Goal: Information Seeking & Learning: Learn about a topic

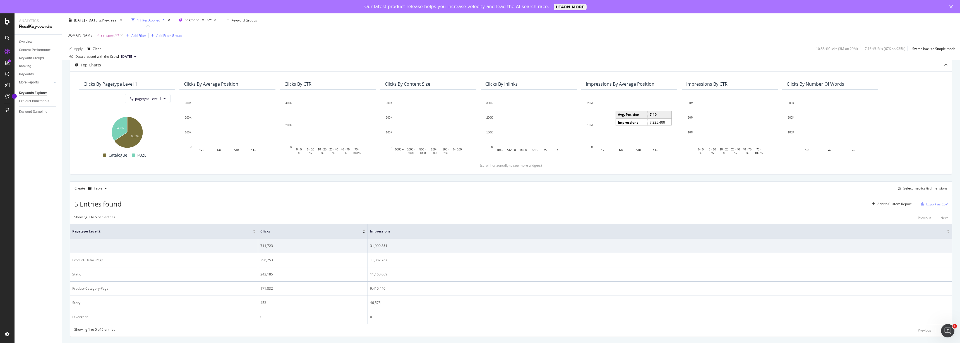
scroll to position [32, 0]
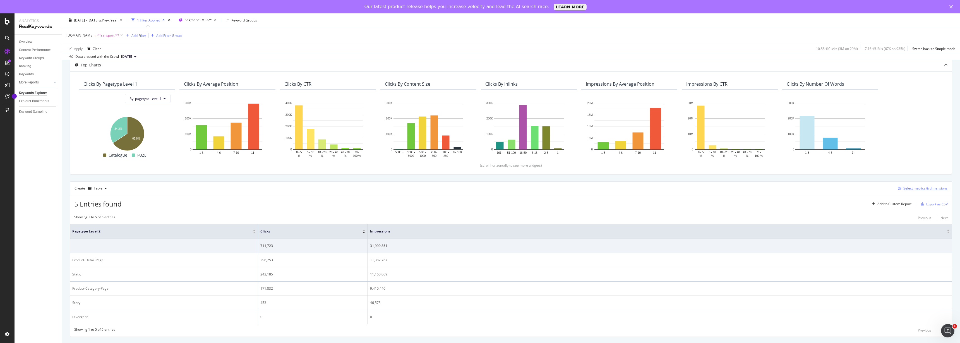
click at [535, 187] on div "Select metrics & dimensions" at bounding box center [925, 188] width 44 height 5
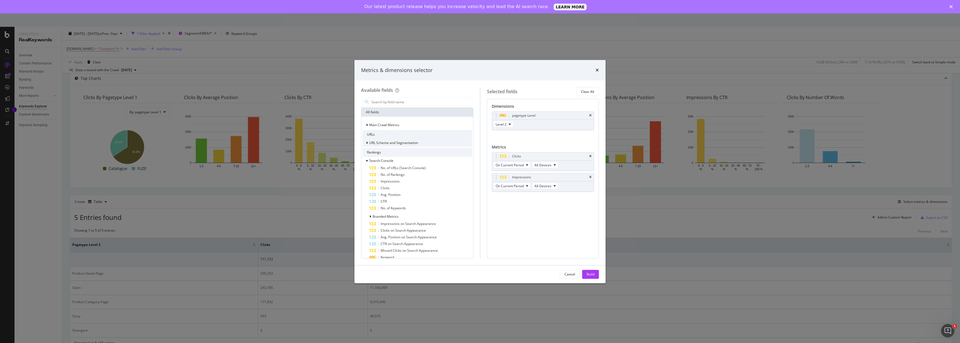
click at [367, 142] on icon "modal" at bounding box center [367, 142] width 2 height 3
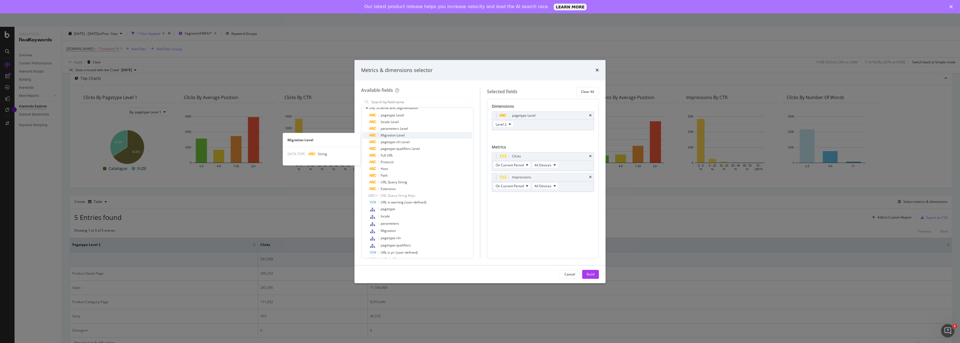
scroll to position [0, 0]
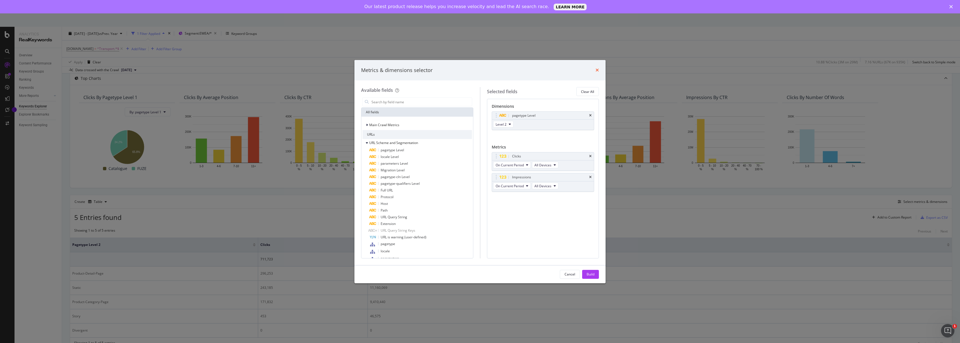
click at [535, 69] on icon "times" at bounding box center [596, 70] width 3 height 4
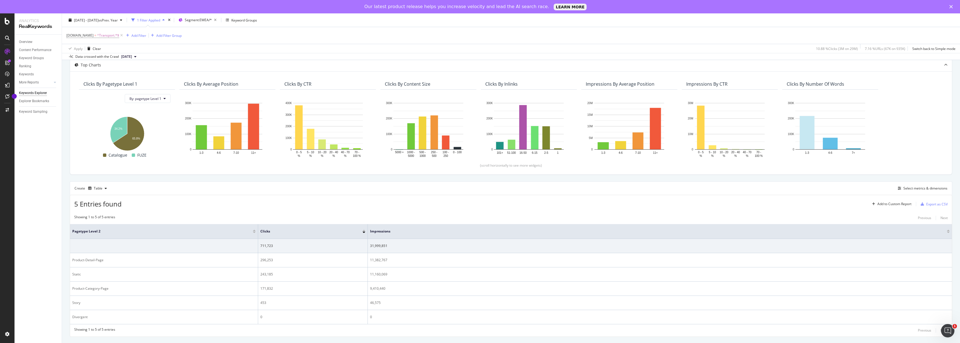
click at [132, 57] on span "2025 Jun. 29th" at bounding box center [126, 56] width 11 height 5
click at [134, 70] on div "[DATE]" at bounding box center [128, 70] width 16 height 5
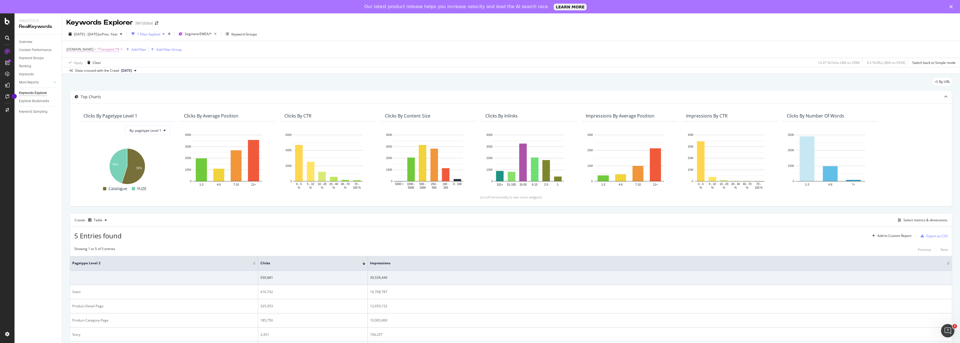
click at [102, 49] on span "^Transport.*$" at bounding box center [108, 49] width 22 height 8
click at [346, 44] on div "DCSext.Business = ^Transport.*$ Add Filter Add Filter Group" at bounding box center [510, 49] width 889 height 17
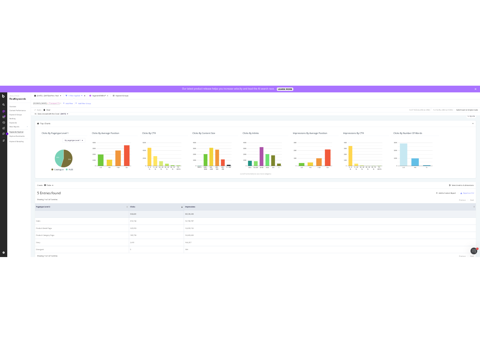
scroll to position [32, 0]
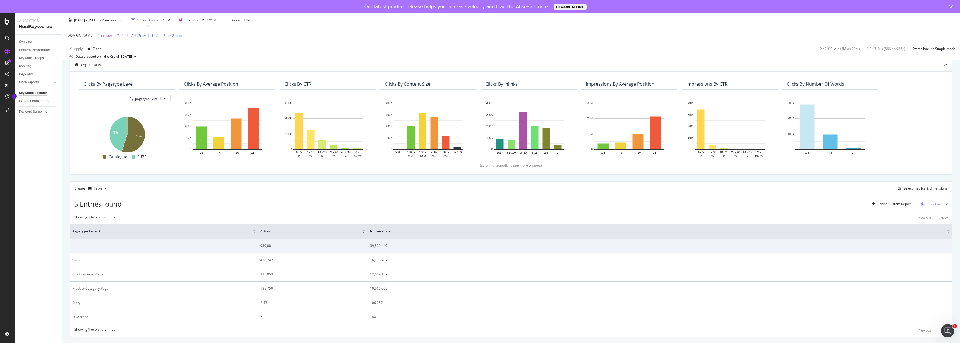
click at [45, 161] on div "Overview Content Performance Keyword Groups Ranking Keywords More Reports Count…" at bounding box center [38, 196] width 47 height 322
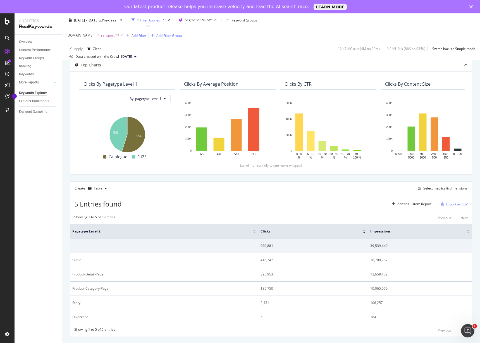
click at [320, 206] on div "5 Entries found Add to Custom Report Export as CSV" at bounding box center [270, 202] width 401 height 14
click at [470, 6] on icon "Close" at bounding box center [470, 6] width 3 height 3
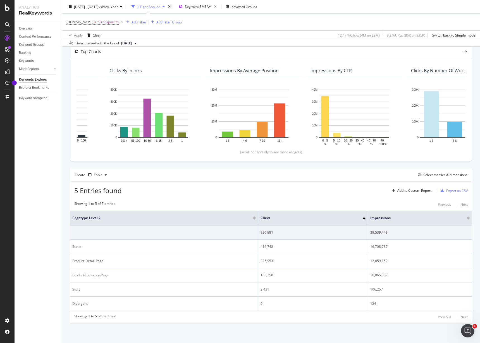
scroll to position [0, 421]
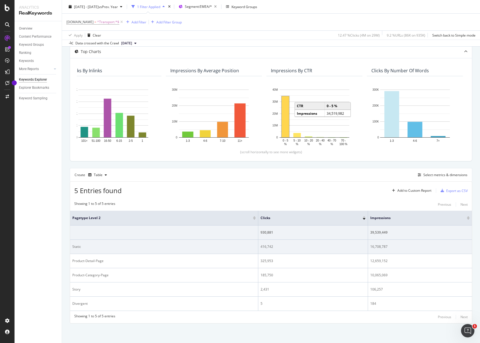
click at [76, 242] on div "Static" at bounding box center [163, 246] width 183 height 5
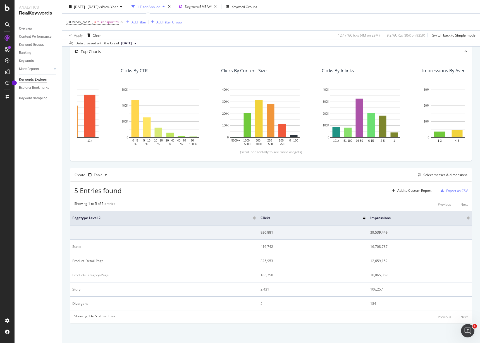
scroll to position [0, 0]
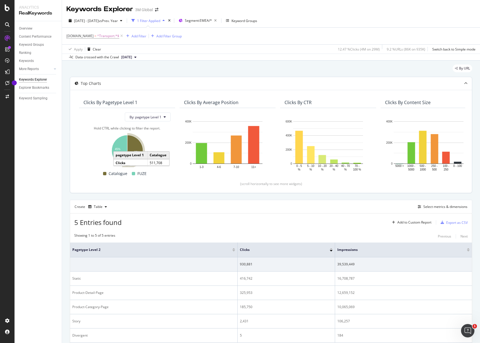
click at [134, 142] on icon "A chart." at bounding box center [132, 150] width 20 height 31
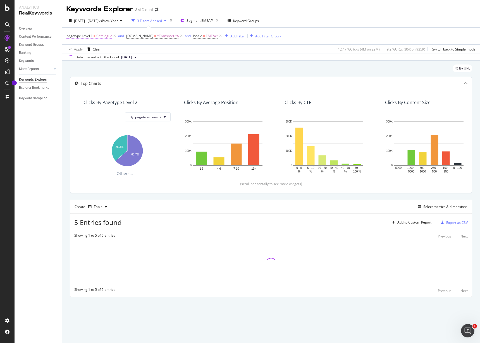
click at [103, 37] on span "Catalogue" at bounding box center [104, 36] width 16 height 8
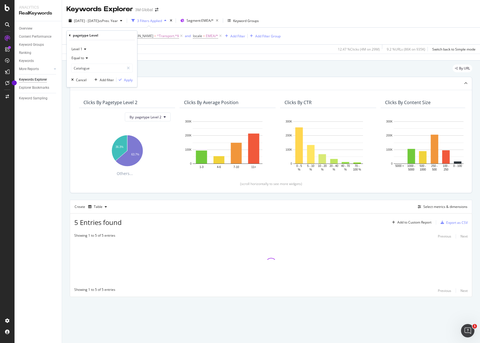
click at [328, 17] on div "[DATE] - [DATE] vs Prev. Year 3 Filters Applied Segment: EMEA/* Keyword Groups" at bounding box center [271, 21] width 418 height 11
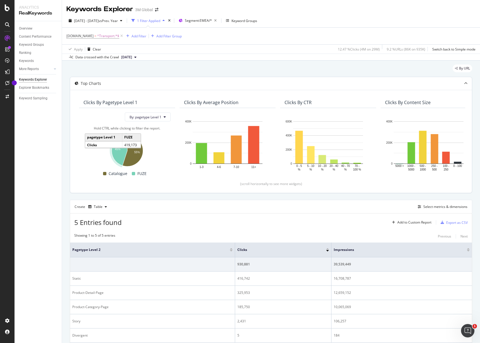
click at [119, 155] on icon "A chart." at bounding box center [120, 150] width 16 height 30
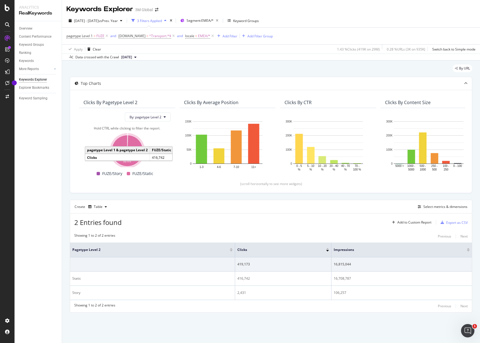
click at [135, 141] on icon "A chart." at bounding box center [127, 150] width 31 height 31
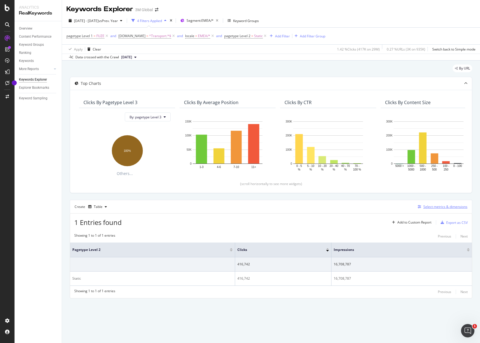
click at [450, 206] on div "Select metrics & dimensions" at bounding box center [445, 206] width 44 height 5
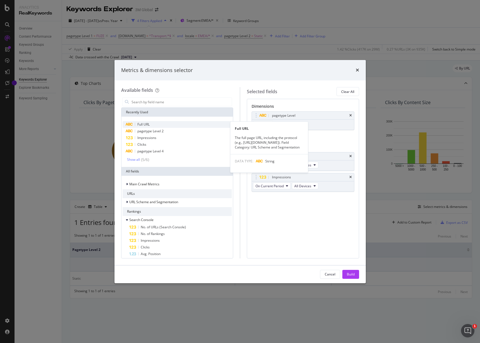
click at [146, 124] on span "Full URL" at bounding box center [143, 124] width 12 height 5
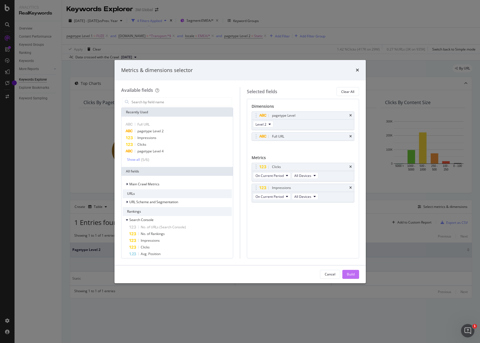
click at [353, 275] on div "Build" at bounding box center [350, 274] width 8 height 5
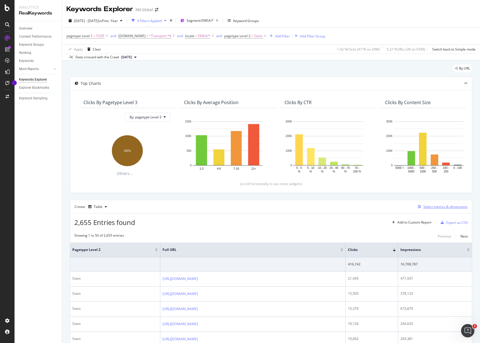
click at [437, 204] on div "Select metrics & dimensions" at bounding box center [445, 206] width 44 height 5
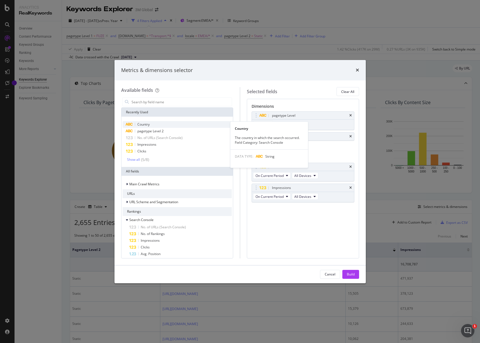
click at [141, 122] on span "Country" at bounding box center [143, 124] width 12 height 5
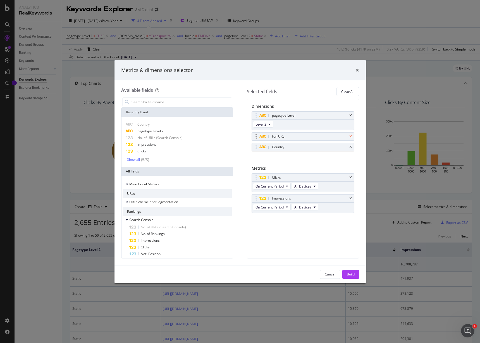
click at [350, 136] on icon "times" at bounding box center [350, 136] width 3 height 3
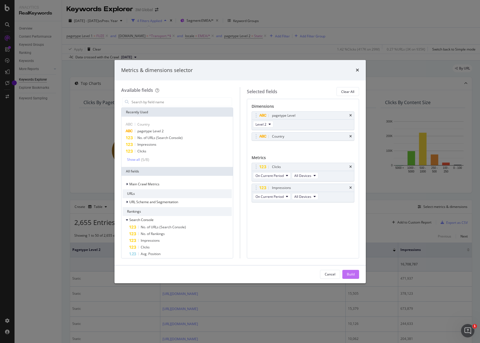
click at [352, 275] on div "Build" at bounding box center [350, 274] width 8 height 5
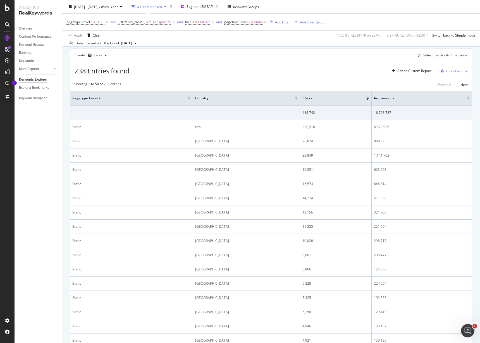
scroll to position [139, 0]
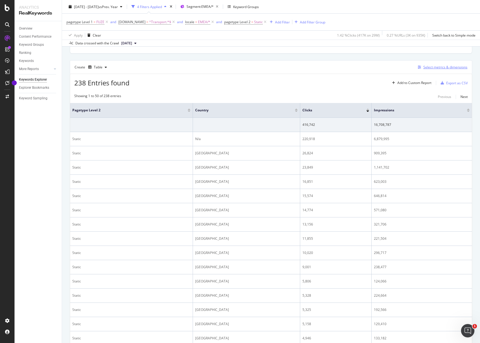
click at [443, 67] on div "Select metrics & dimensions" at bounding box center [445, 67] width 44 height 5
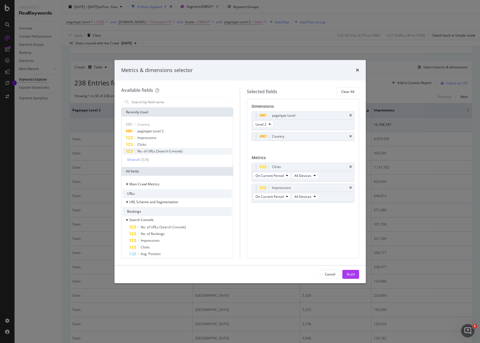
click at [162, 150] on span "No. of URLs (Search Console)" at bounding box center [159, 151] width 45 height 5
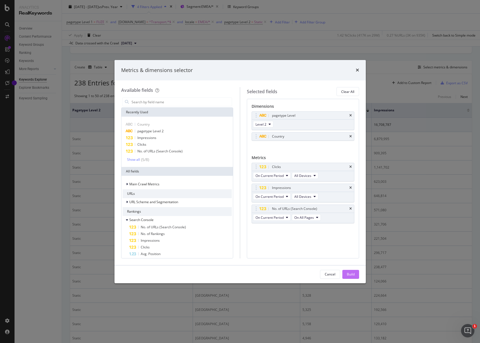
click at [349, 272] on div "Build" at bounding box center [350, 274] width 8 height 5
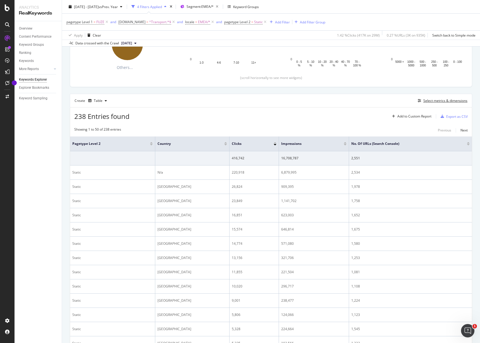
scroll to position [139, 0]
